Goal: Find specific page/section: Find specific page/section

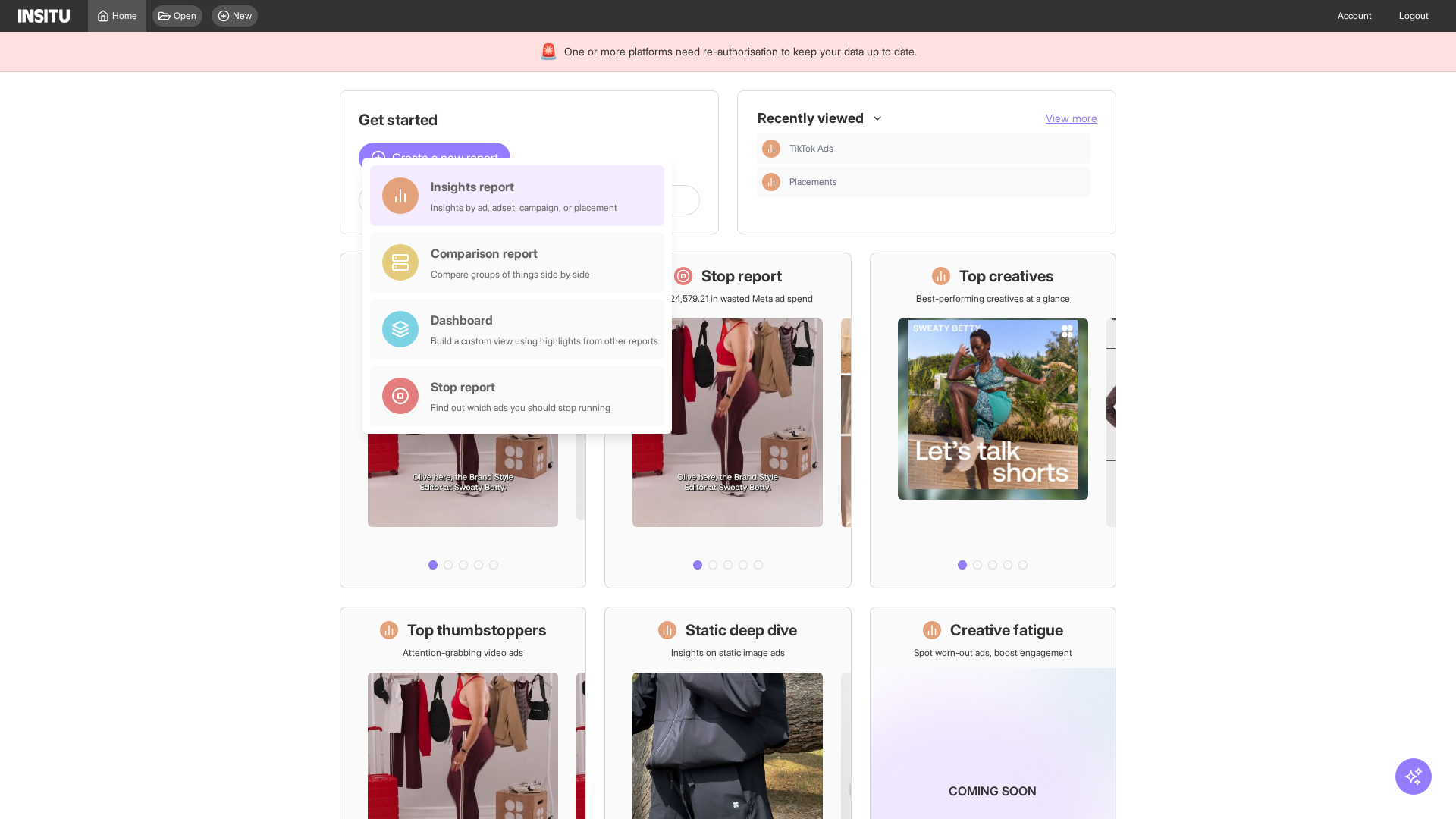
click at [521, 196] on div "Insights report Insights by ad, adset, campaign, or placement" at bounding box center [524, 195] width 186 height 36
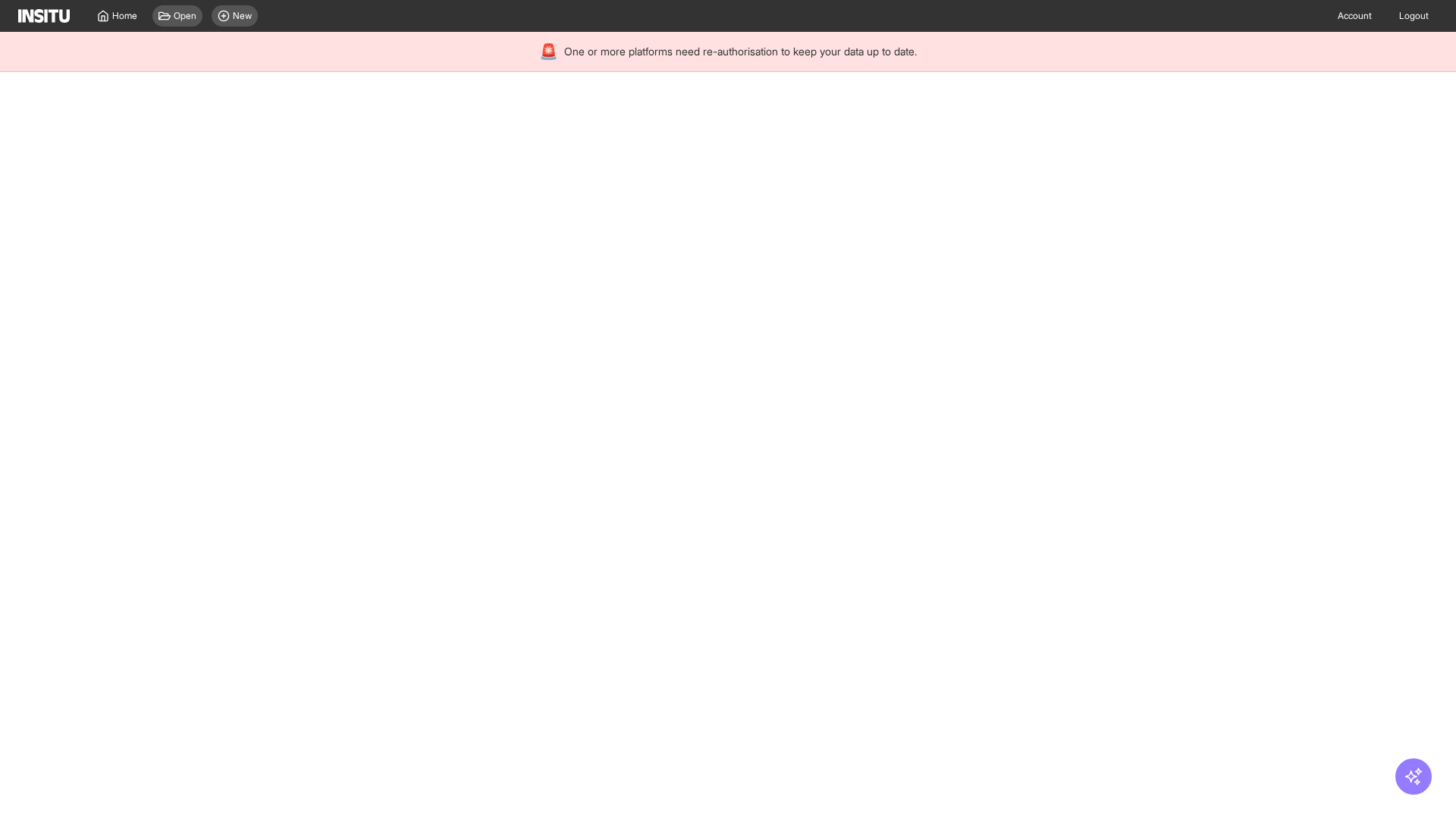
select select "**"
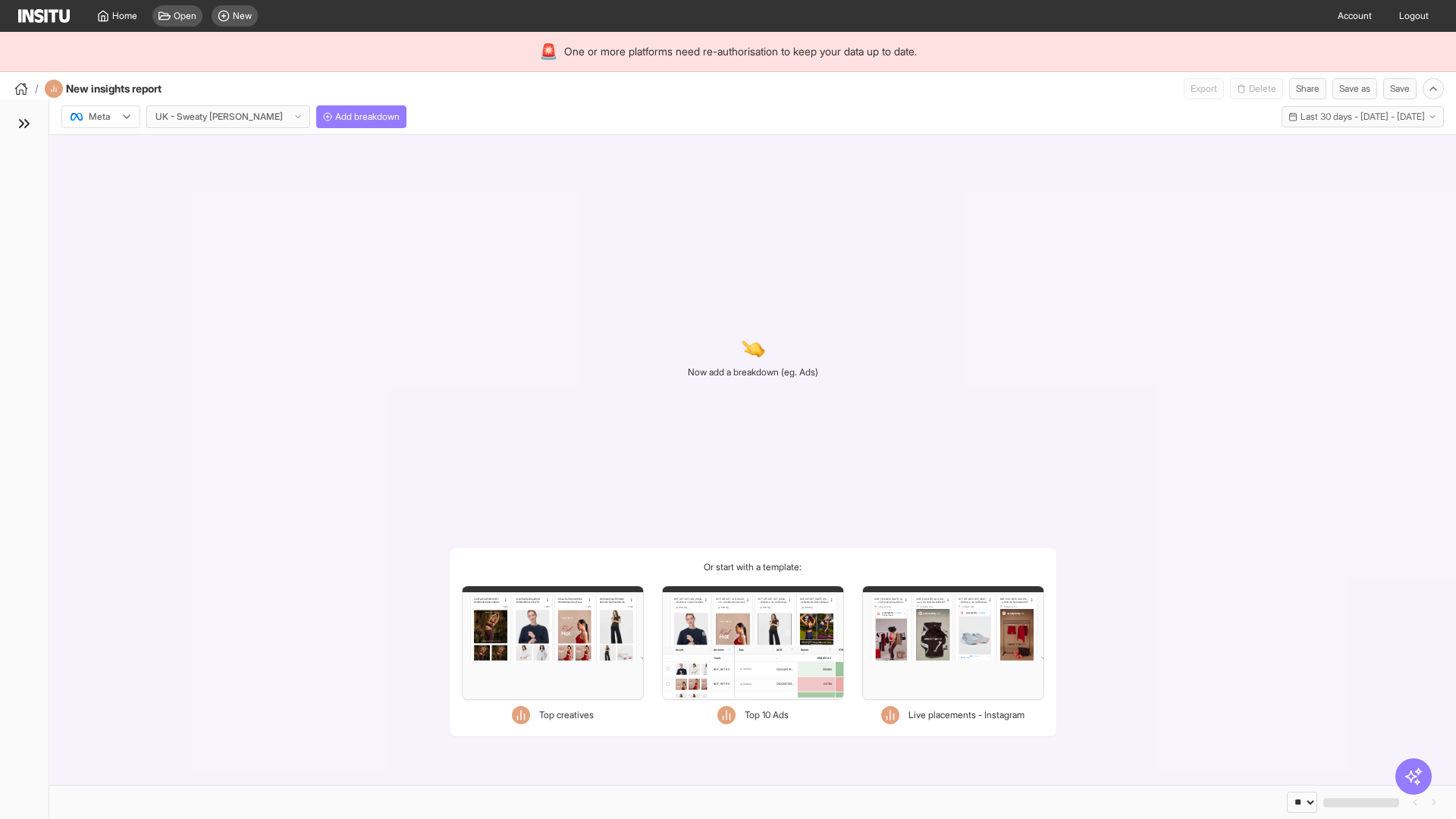
click at [101, 117] on div at bounding box center [90, 117] width 43 height 15
click at [104, 175] on span "TikTok" at bounding box center [102, 174] width 26 height 13
